Goal: Information Seeking & Learning: Compare options

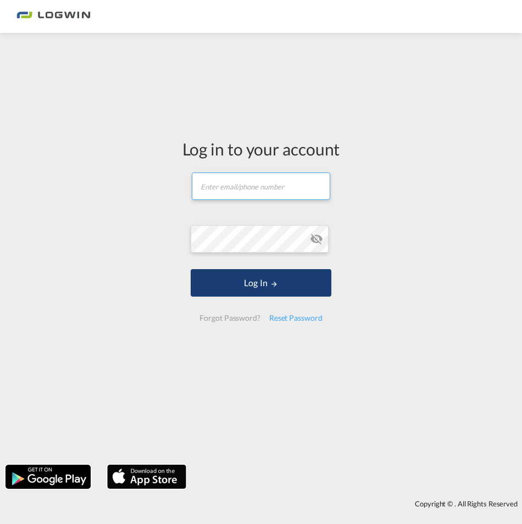
type input "[PERSON_NAME][EMAIL_ADDRESS][PERSON_NAME][DOMAIN_NAME]"
click at [258, 281] on button "Log In" at bounding box center [261, 282] width 140 height 27
